Goal: Task Accomplishment & Management: Manage account settings

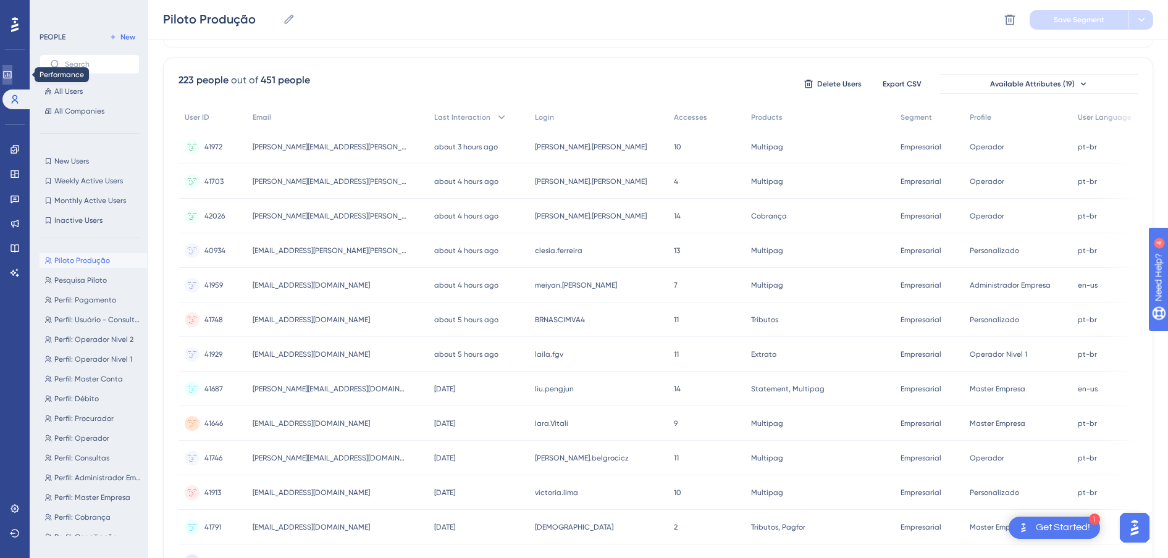
click at [9, 73] on link at bounding box center [7, 75] width 10 height 20
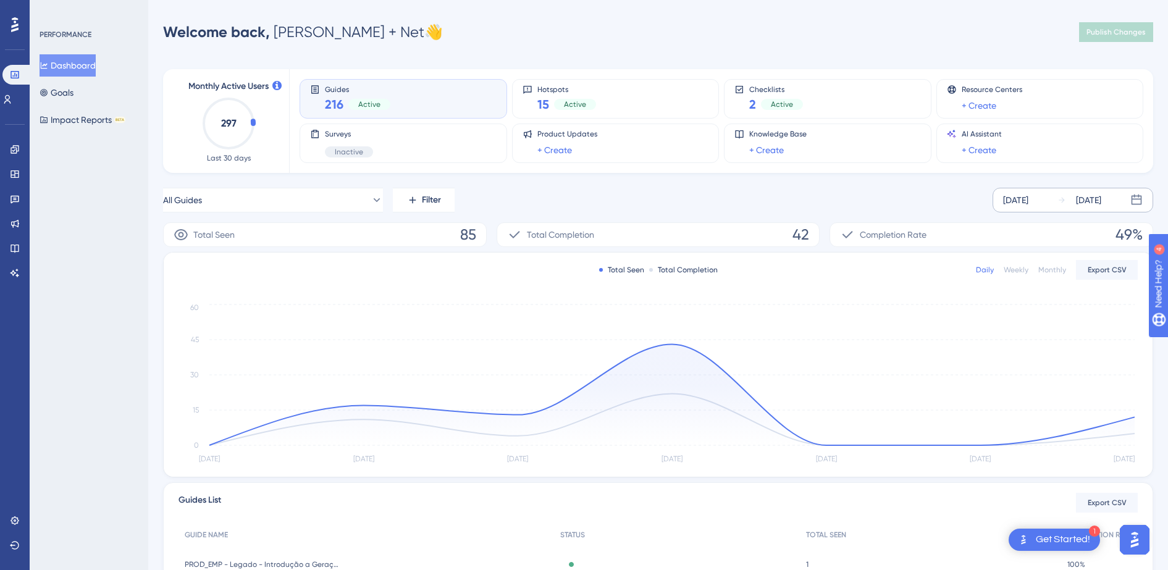
click at [1024, 199] on div "[DATE]" at bounding box center [1015, 200] width 25 height 15
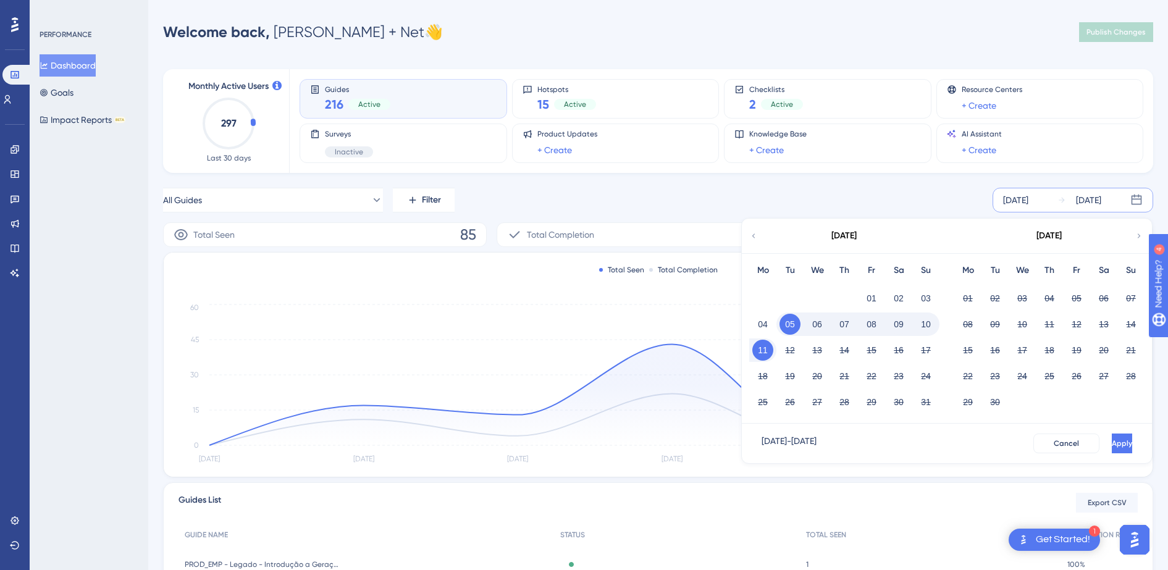
click at [761, 350] on button "11" at bounding box center [762, 350] width 21 height 21
click at [1110, 444] on span "Apply" at bounding box center [1120, 443] width 20 height 10
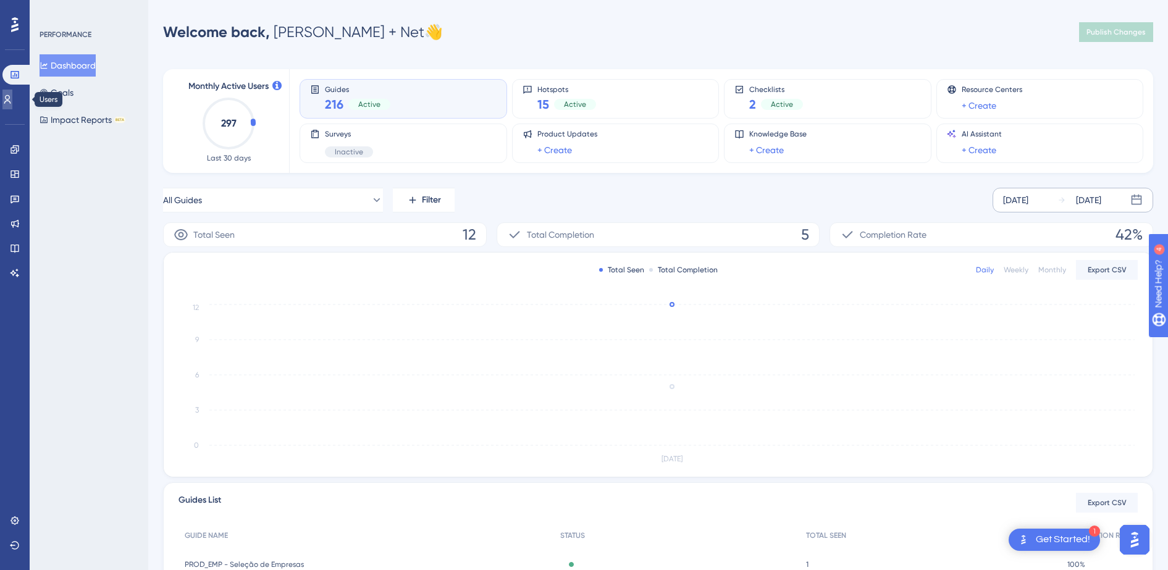
click at [12, 103] on icon at bounding box center [7, 99] width 10 height 10
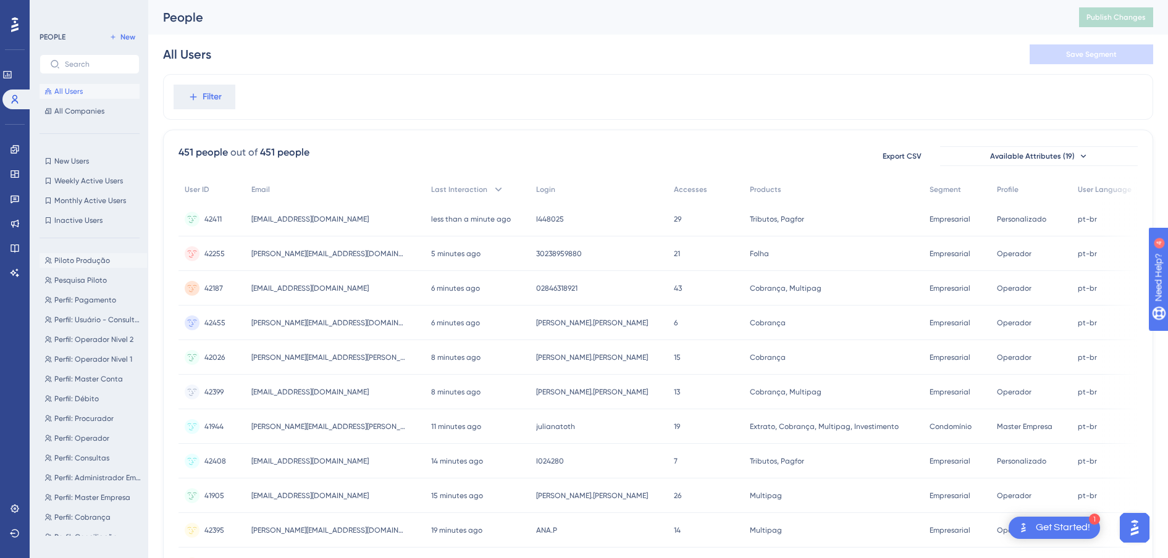
click at [66, 259] on span "Piloto Produção" at bounding box center [82, 261] width 56 height 10
